Goal: Task Accomplishment & Management: Manage account settings

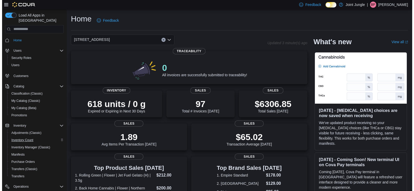
scroll to position [26, 0]
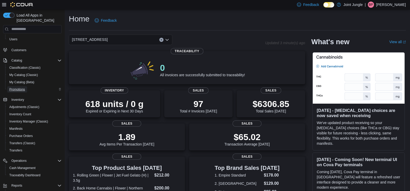
click at [22, 87] on span "Promotions" at bounding box center [17, 89] width 16 height 4
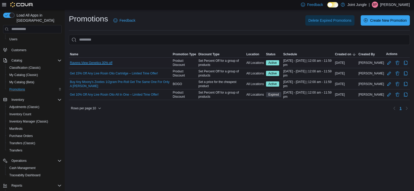
click at [103, 63] on link "Ravens View Genetics 30% off" at bounding box center [91, 63] width 42 height 4
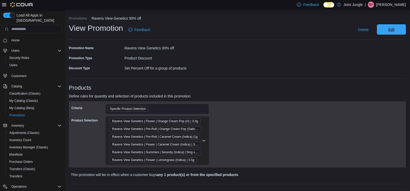
click at [402, 29] on span "Edit" at bounding box center [391, 29] width 23 height 10
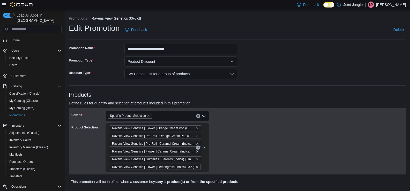
click at [171, 117] on div "Specific Product Selection" at bounding box center [156, 116] width 103 height 10
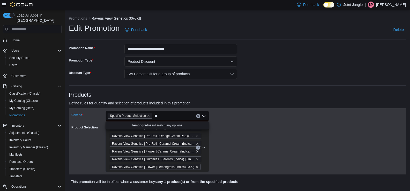
type input "*"
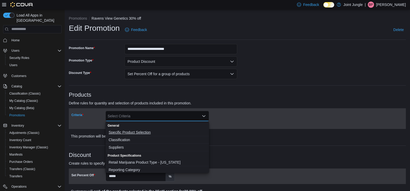
click at [138, 133] on span "Specific Product Selection" at bounding box center [157, 132] width 97 height 5
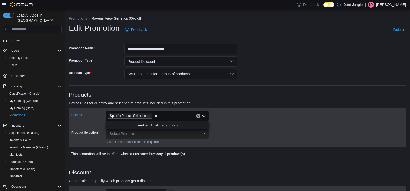
type input "*"
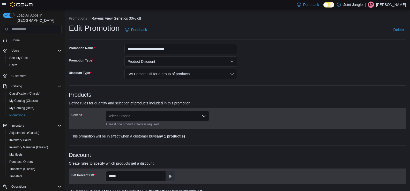
click at [134, 115] on div "Select Criteria" at bounding box center [156, 116] width 103 height 10
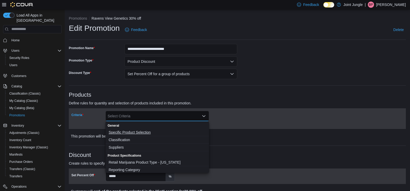
click at [136, 132] on span "Specific Product Selection" at bounding box center [157, 132] width 97 height 5
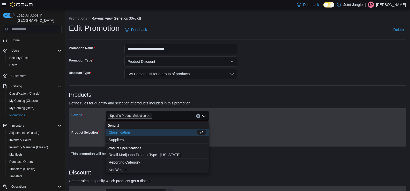
click at [242, 147] on div at bounding box center [237, 148] width 337 height 2
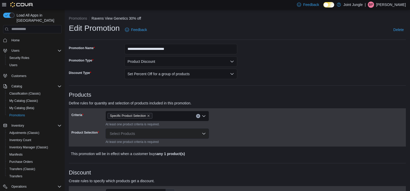
click at [173, 133] on div "Select Products" at bounding box center [156, 133] width 103 height 10
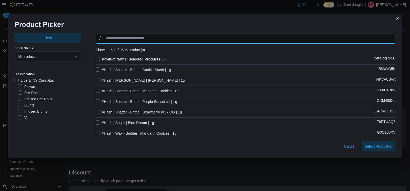
click at [139, 39] on input "Use aria labels when no actual label is in use" at bounding box center [246, 38] width 300 height 10
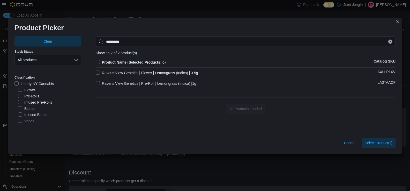
click at [97, 83] on label "Ravens View Genetics | Pre-Roll | Lemongrass (Indica) |1g" at bounding box center [146, 83] width 101 height 6
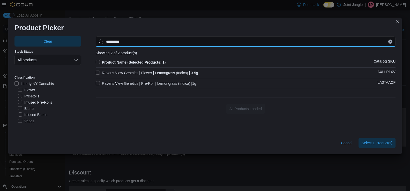
drag, startPoint x: 137, startPoint y: 40, endPoint x: 87, endPoint y: 40, distance: 49.9
click at [87, 40] on div "Clear Stock Status All products Classification Liberty NY Cannabis Flower Pre-R…" at bounding box center [204, 84] width 381 height 96
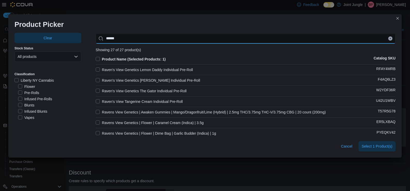
type input "******"
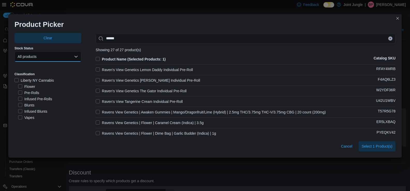
click at [61, 57] on button "All products" at bounding box center [47, 56] width 67 height 10
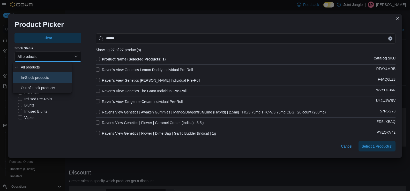
click at [43, 77] on span "In-Stock products" at bounding box center [45, 77] width 49 height 6
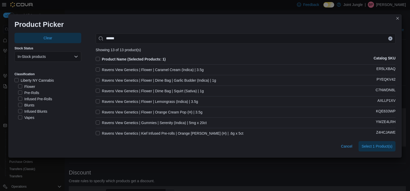
click at [97, 69] on label "Ravens View Genetics | Flower | Caramel Cream (Indica) | 3.5g" at bounding box center [150, 70] width 108 height 6
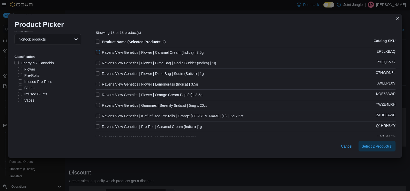
scroll to position [26, 0]
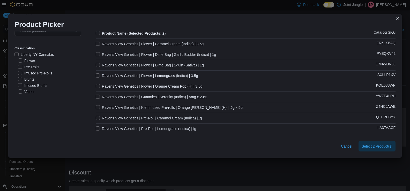
click at [96, 75] on label "Ravens View Genetics | Flower | Lemongrass (Indica) | 3.5g" at bounding box center [147, 76] width 102 height 6
click at [96, 84] on label "Ravens View Genetics | Flower | Orange Cream Pop (H) | 3.5g" at bounding box center [149, 86] width 107 height 6
click at [97, 95] on label "Ravens View Genetics | Gummies | Serenity (Indica) | 5mg x 20ct" at bounding box center [151, 97] width 111 height 6
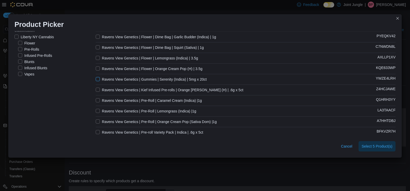
scroll to position [52, 0]
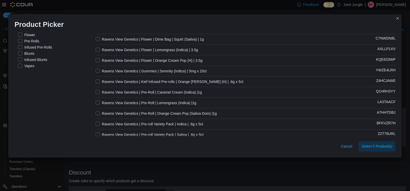
click at [96, 92] on label "Ravens View Genetics | Pre-Roll | Caramel Cream (Indica) |1g" at bounding box center [149, 92] width 106 height 6
click at [97, 113] on label "Ravens View Genetics | Pre-Roll | Orange Cream Pop (Sativa Dom) |1g" at bounding box center [156, 113] width 121 height 6
click at [372, 145] on span "Select 7 Product(s)" at bounding box center [376, 145] width 31 height 5
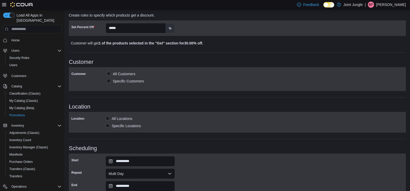
scroll to position [245, 0]
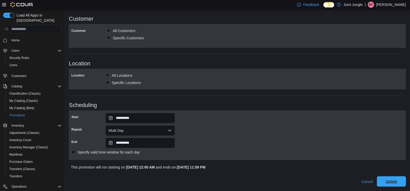
click at [397, 181] on span "Update" at bounding box center [391, 181] width 12 height 5
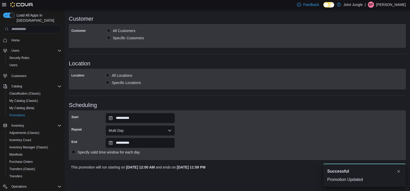
scroll to position [0, 0]
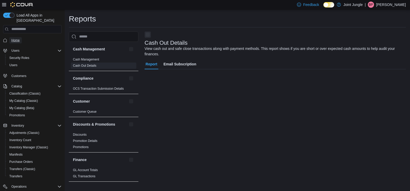
click at [17, 37] on span "Home" at bounding box center [15, 40] width 8 height 6
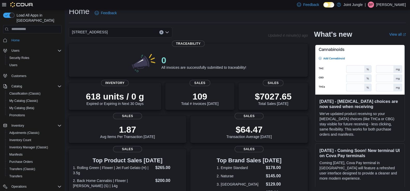
scroll to position [78, 0]
